Goal: Task Accomplishment & Management: Use online tool/utility

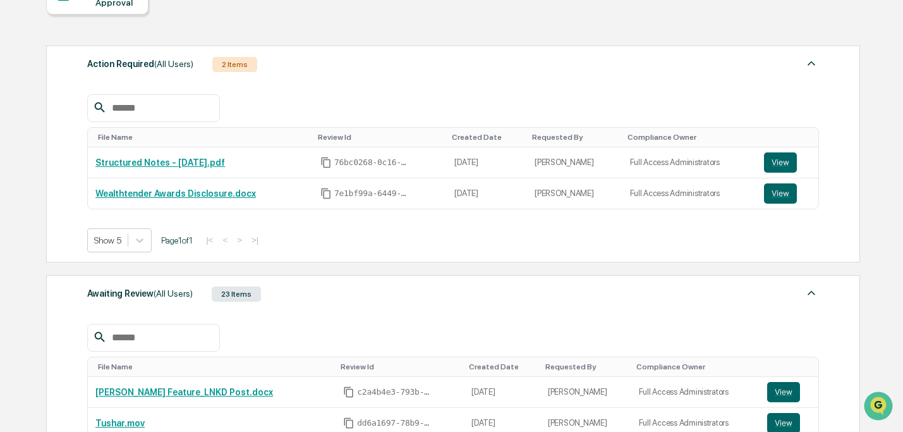
scroll to position [131, 0]
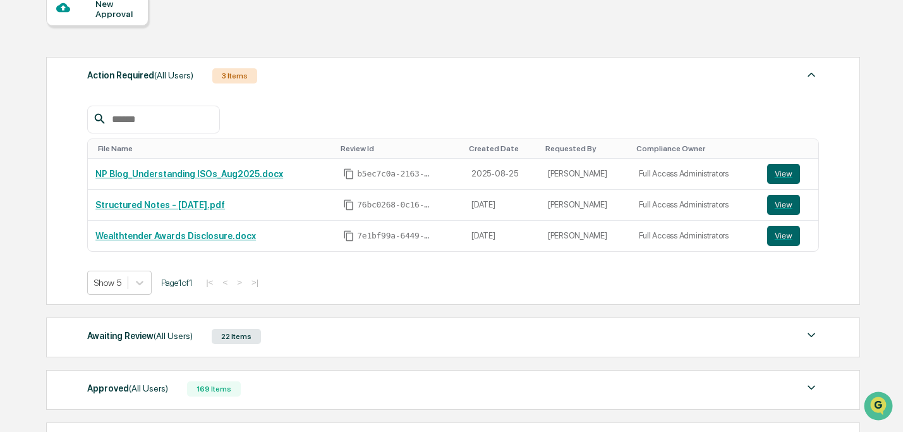
scroll to position [131, 0]
click at [190, 174] on link "NP Blog_Understanding ISOs_Aug2025.docx" at bounding box center [189, 174] width 188 height 10
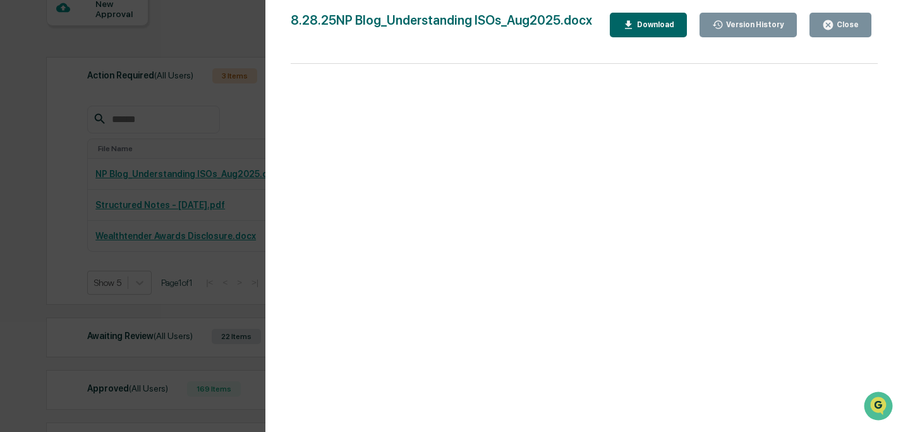
click at [663, 25] on div "Download" at bounding box center [655, 24] width 40 height 9
click at [831, 23] on icon "button" at bounding box center [827, 24] width 9 height 9
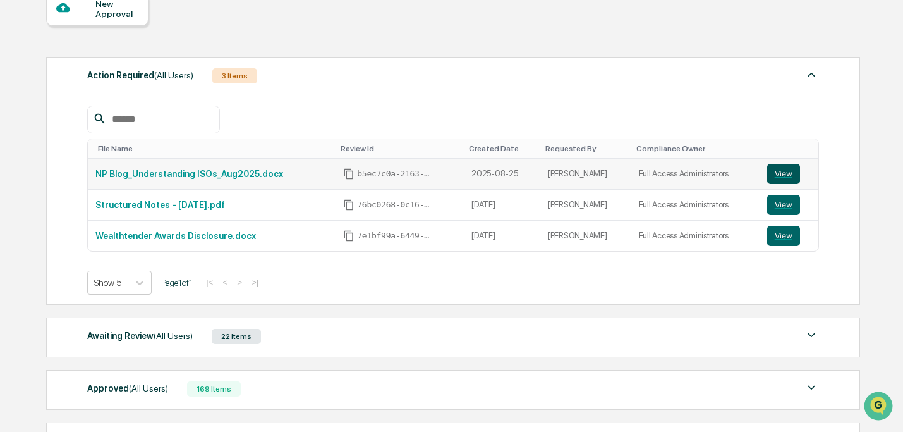
click at [786, 167] on button "View" at bounding box center [783, 174] width 33 height 20
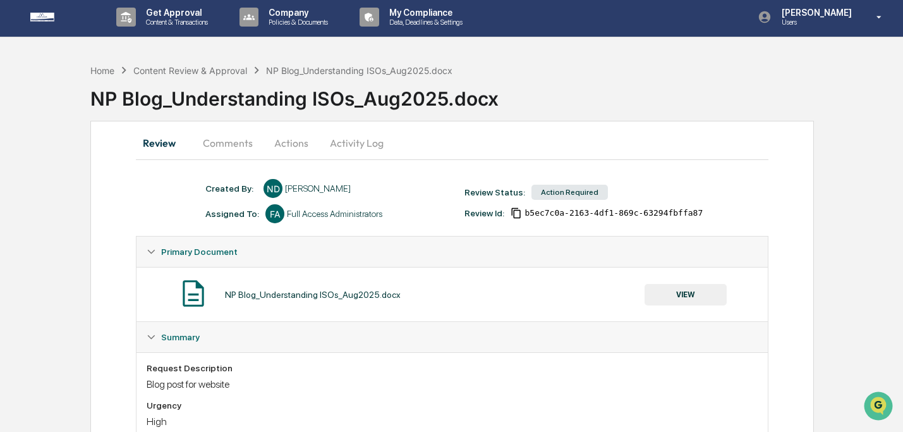
click at [309, 145] on button "Actions" at bounding box center [291, 143] width 57 height 30
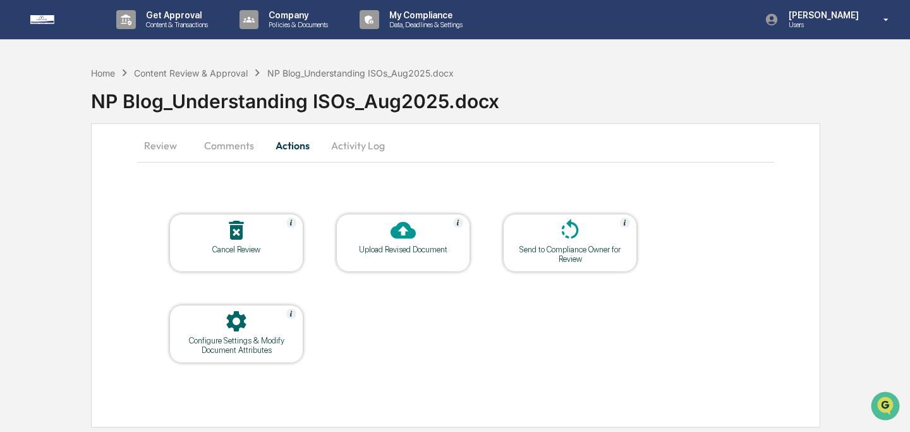
click at [379, 240] on div at bounding box center [403, 230] width 126 height 27
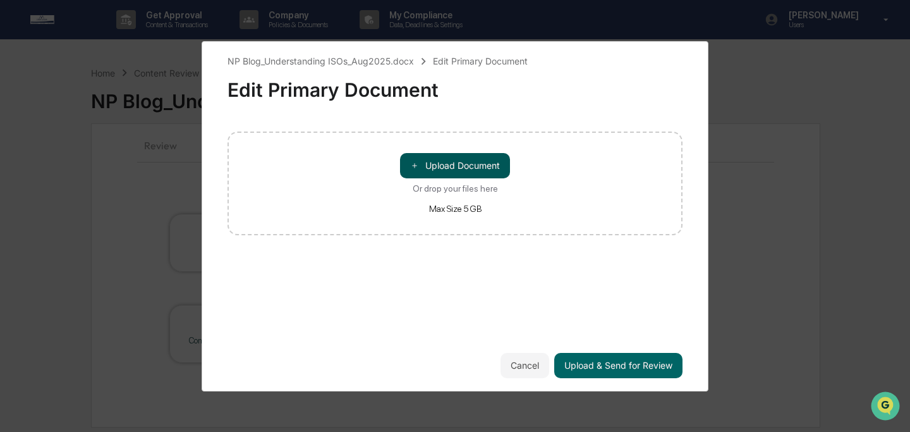
click at [440, 166] on button "＋ Upload Document" at bounding box center [455, 165] width 110 height 25
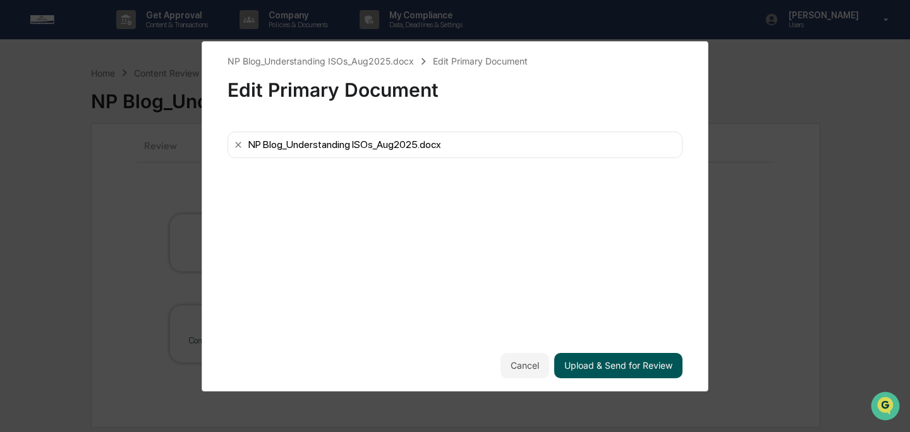
click at [629, 366] on button "Upload & Send for Review" at bounding box center [618, 365] width 128 height 25
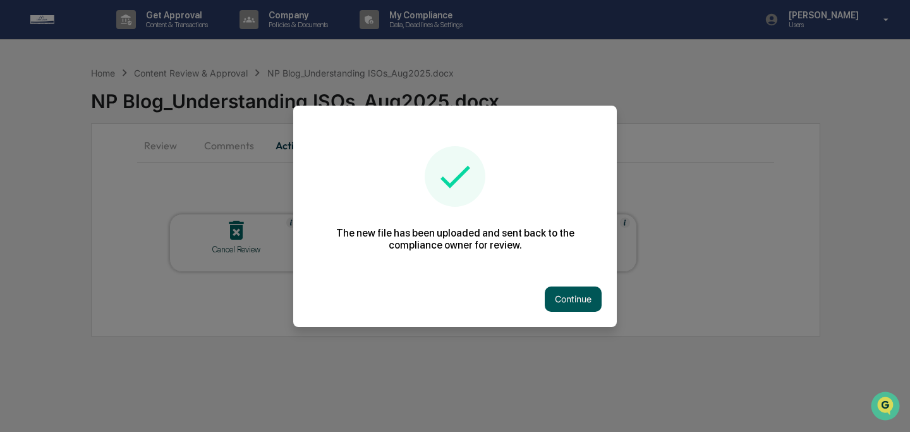
click at [586, 304] on button "Continue" at bounding box center [573, 298] width 57 height 25
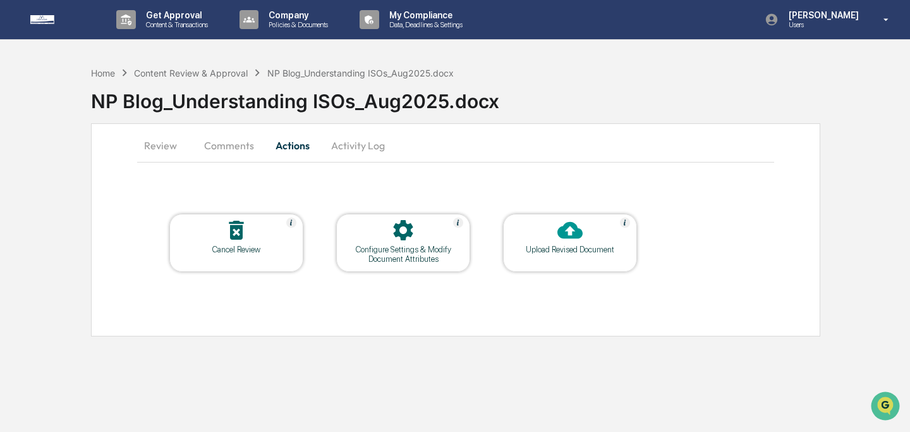
click at [234, 137] on button "Comments" at bounding box center [229, 145] width 70 height 30
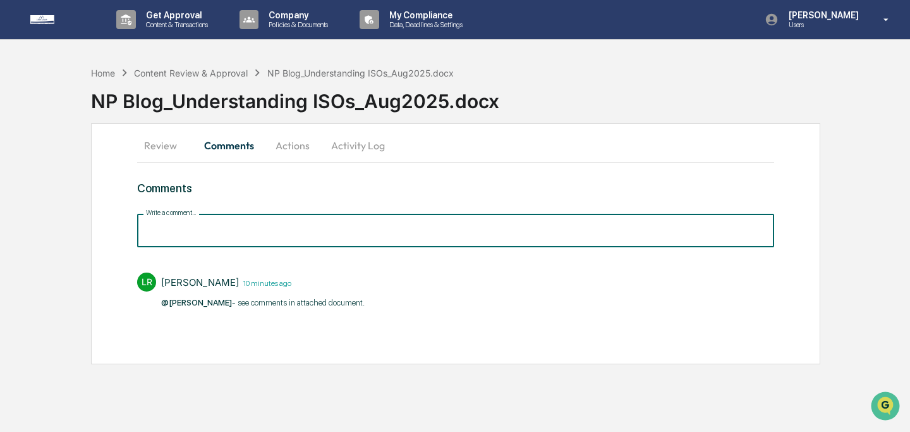
click at [310, 222] on input "Write a comment..." at bounding box center [455, 230] width 637 height 33
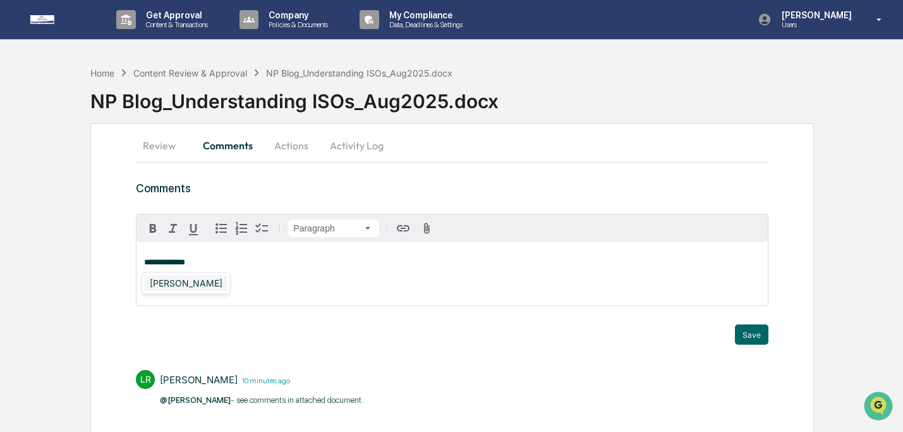
click at [195, 282] on div "[PERSON_NAME]" at bounding box center [186, 283] width 83 height 16
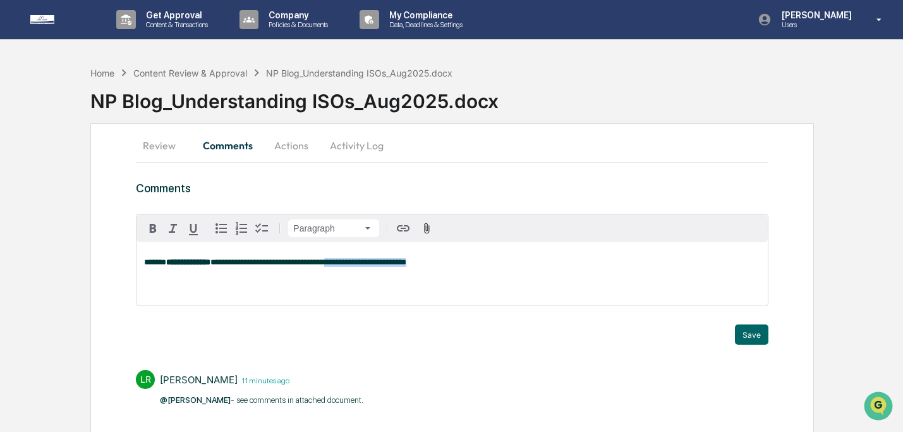
drag, startPoint x: 383, startPoint y: 264, endPoint x: 463, endPoint y: 269, distance: 80.4
click at [463, 269] on div "**********" at bounding box center [452, 273] width 631 height 63
click at [748, 334] on button "Save" at bounding box center [751, 334] width 33 height 20
